Goal: Find specific page/section: Find specific page/section

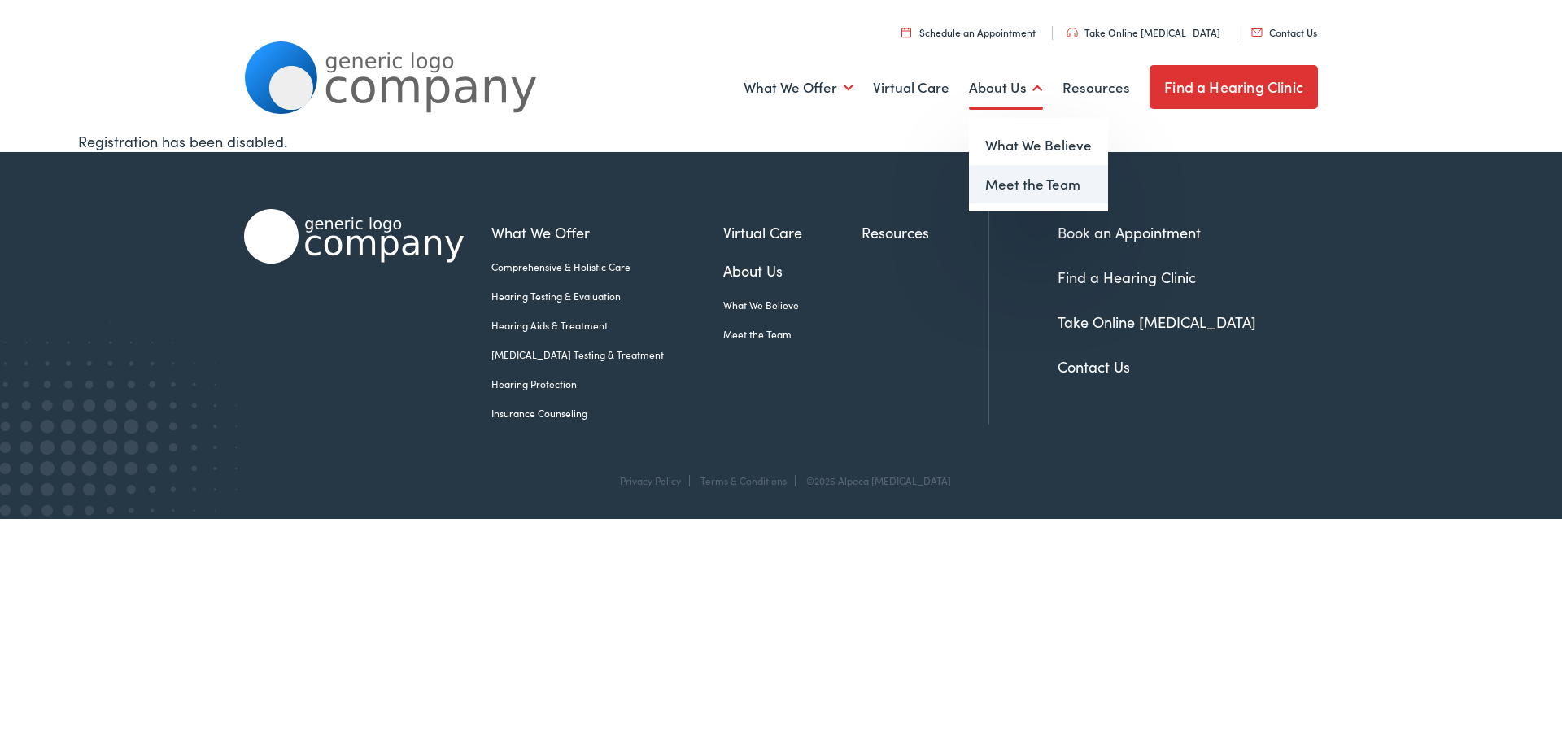
click at [1027, 185] on link "Meet the Team" at bounding box center [1038, 184] width 139 height 39
